Goal: Information Seeking & Learning: Learn about a topic

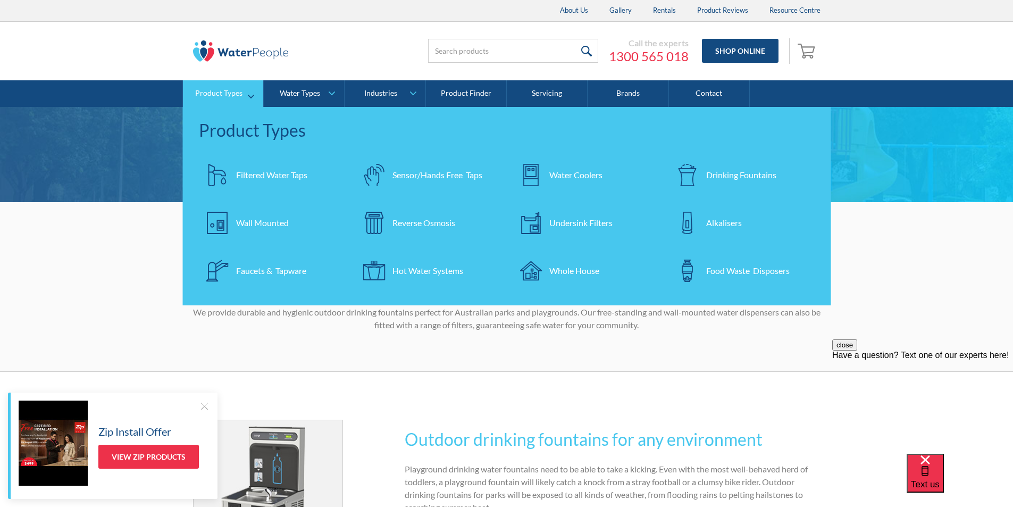
click at [740, 171] on div "Drinking Fountains" at bounding box center [741, 175] width 70 height 13
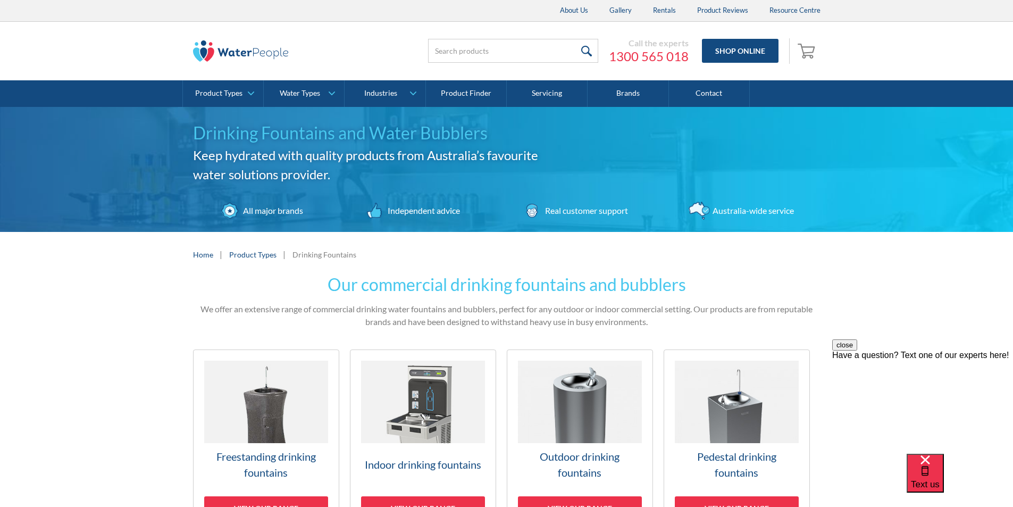
click at [256, 407] on img at bounding box center [266, 402] width 124 height 82
